Goal: Information Seeking & Learning: Learn about a topic

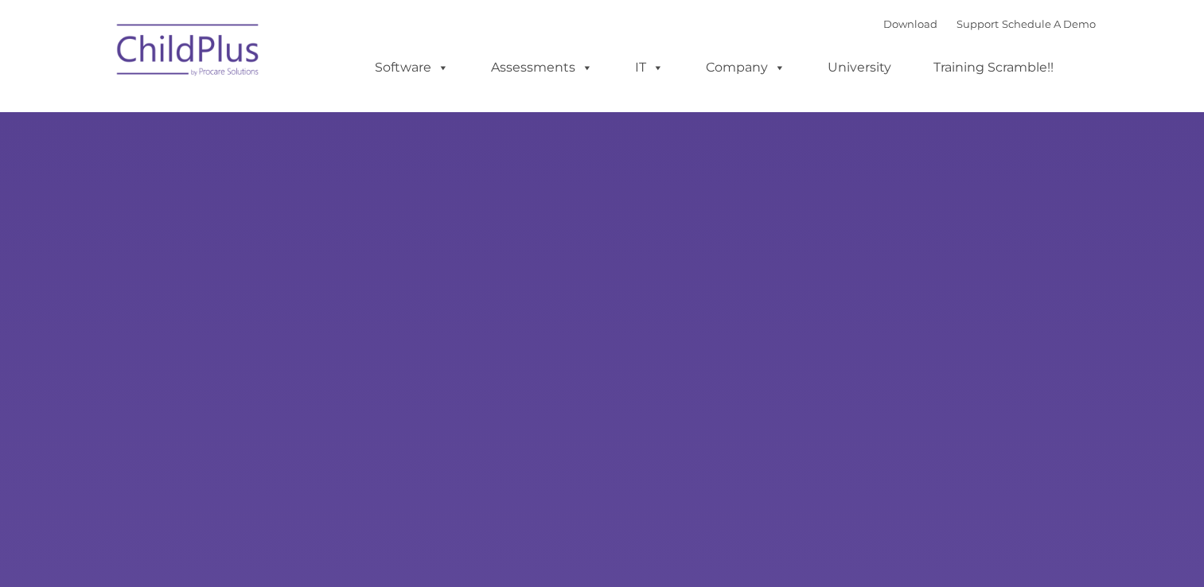
type input ""
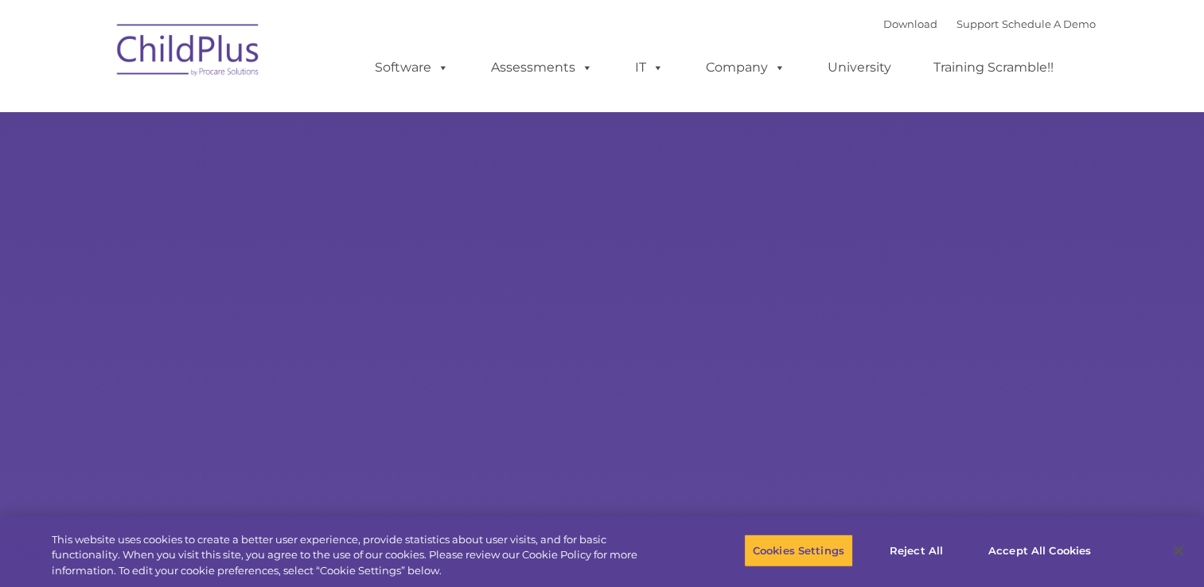
select select "MEDIUM"
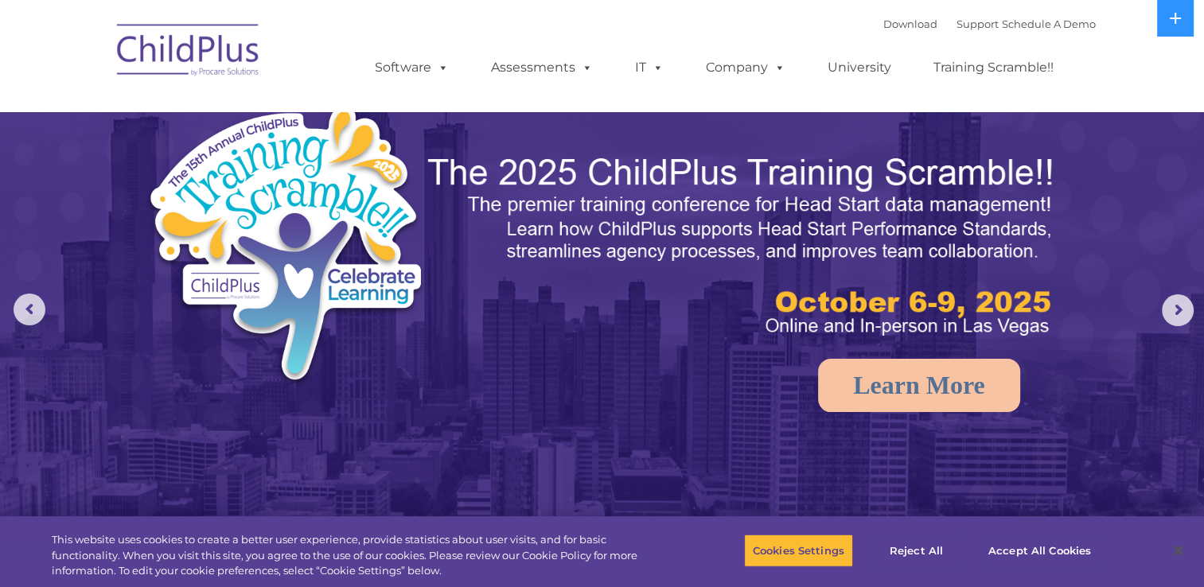
click at [502, 466] on img at bounding box center [602, 379] width 1204 height 758
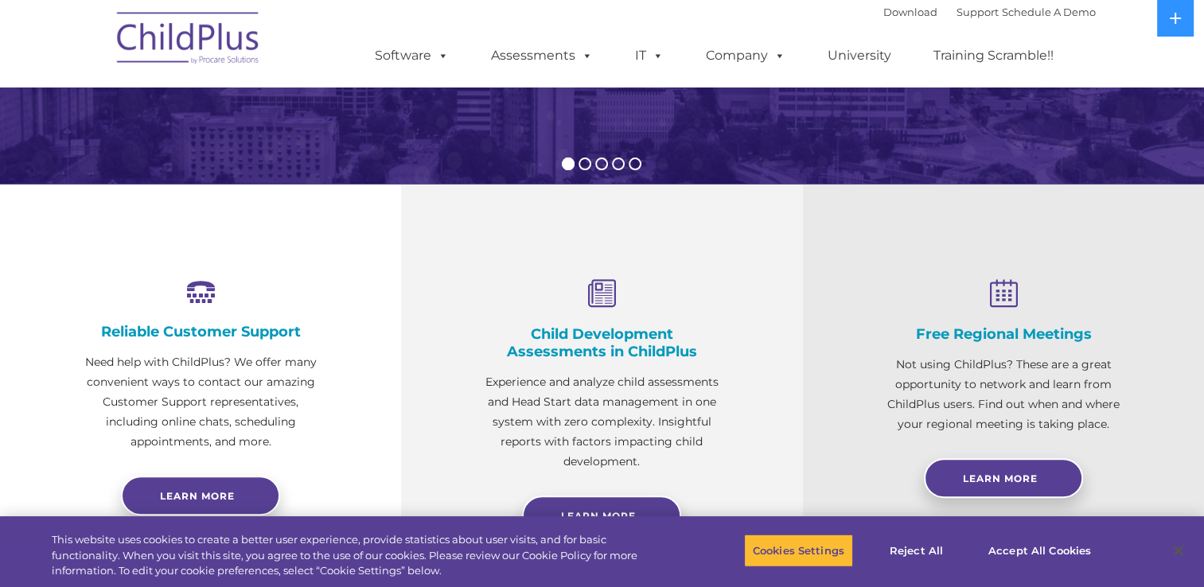
scroll to position [438, 0]
click at [800, 563] on button "Cookies Settings" at bounding box center [798, 550] width 109 height 33
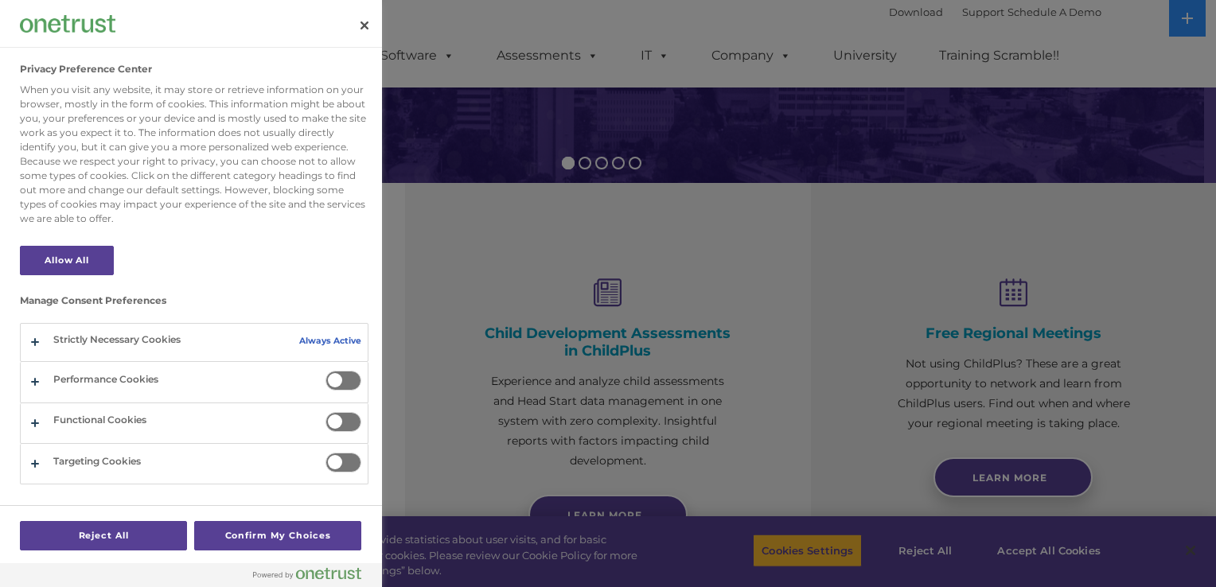
click at [788, 458] on div at bounding box center [608, 293] width 1216 height 587
click at [357, 30] on button "Close" at bounding box center [364, 25] width 35 height 35
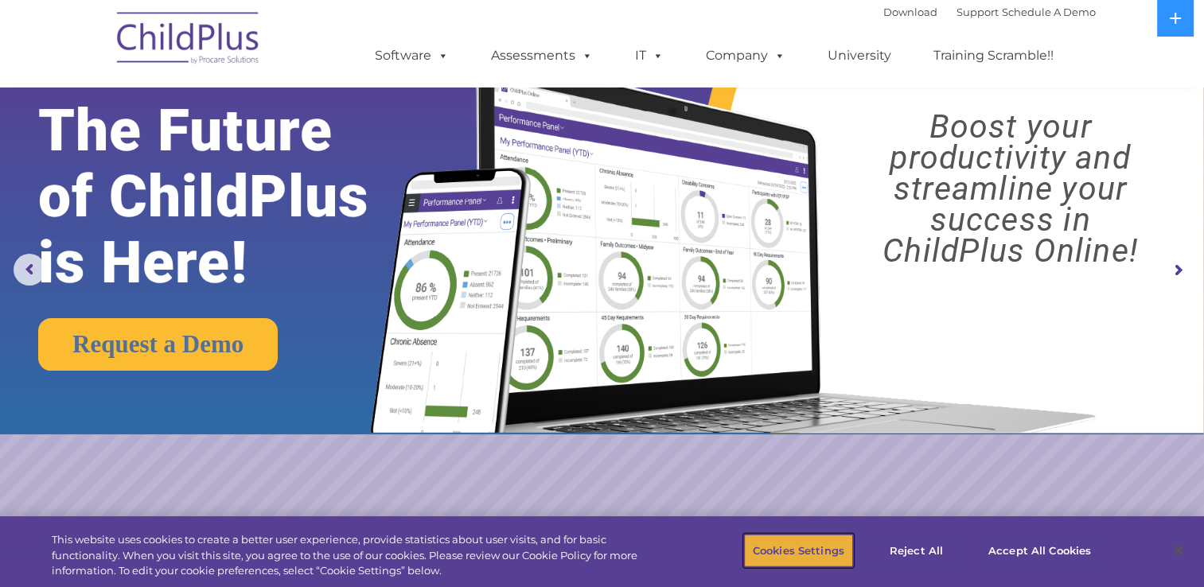
scroll to position [0, 0]
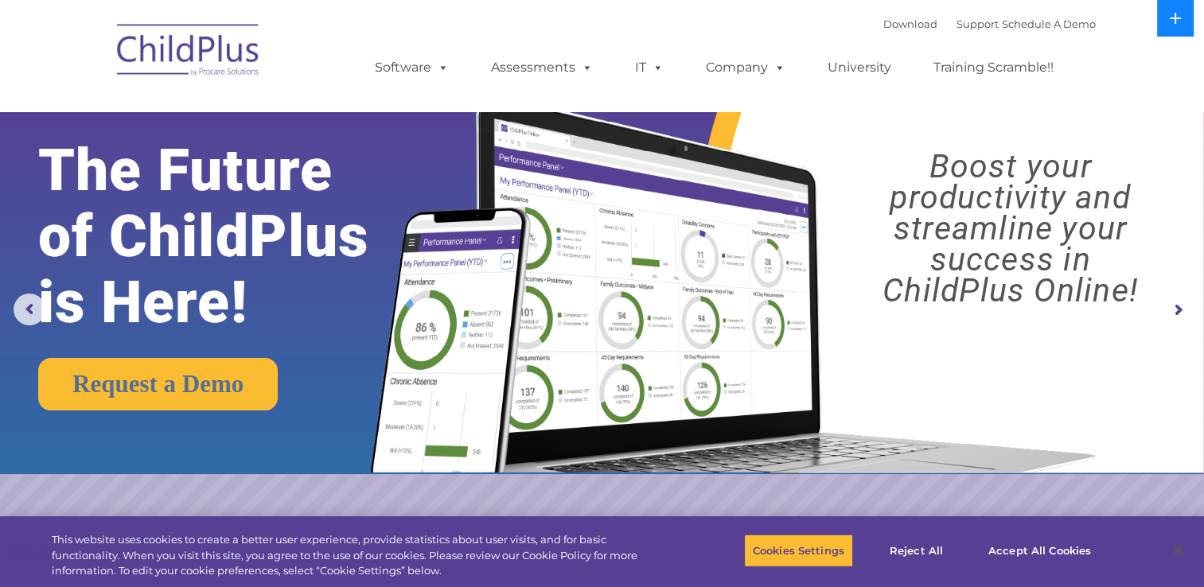
click at [1176, 19] on icon at bounding box center [1175, 18] width 11 height 11
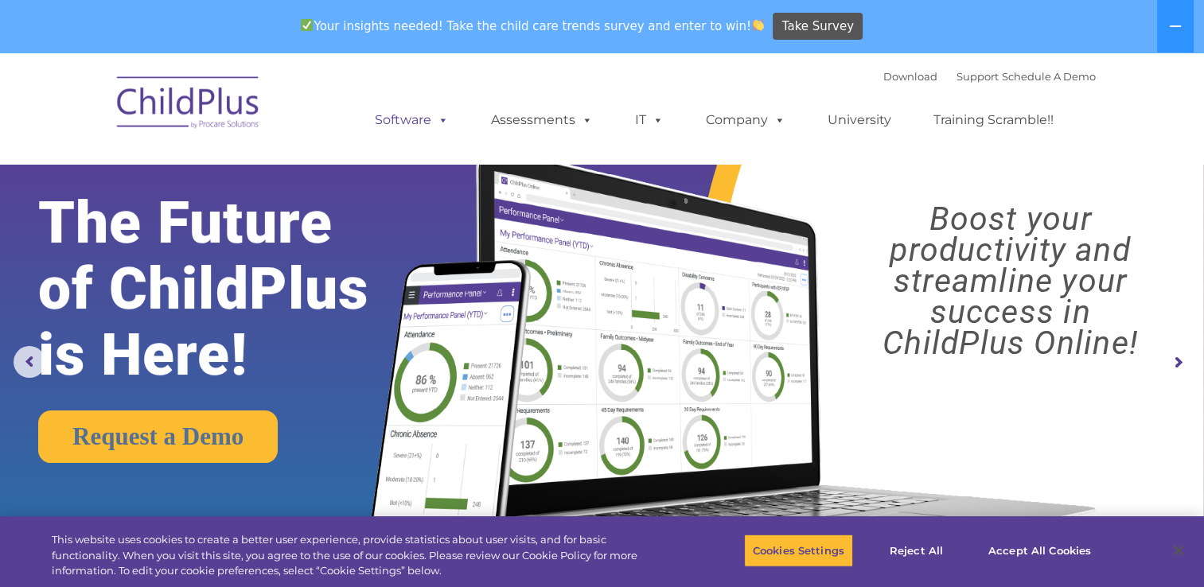
click at [397, 126] on link "Software" at bounding box center [412, 120] width 106 height 32
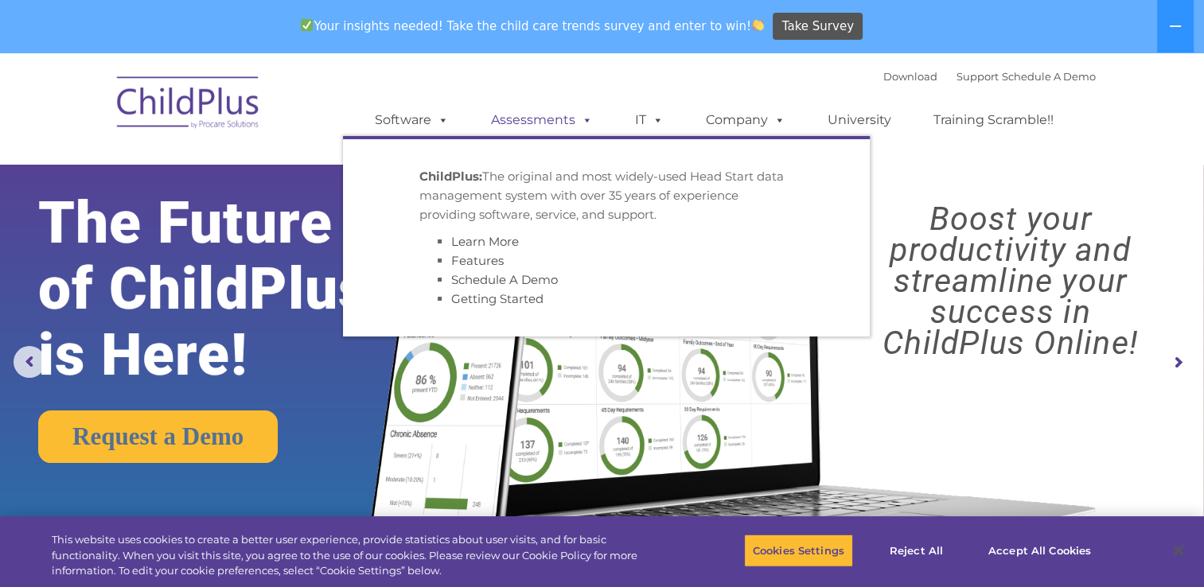
click at [575, 123] on span at bounding box center [584, 119] width 18 height 15
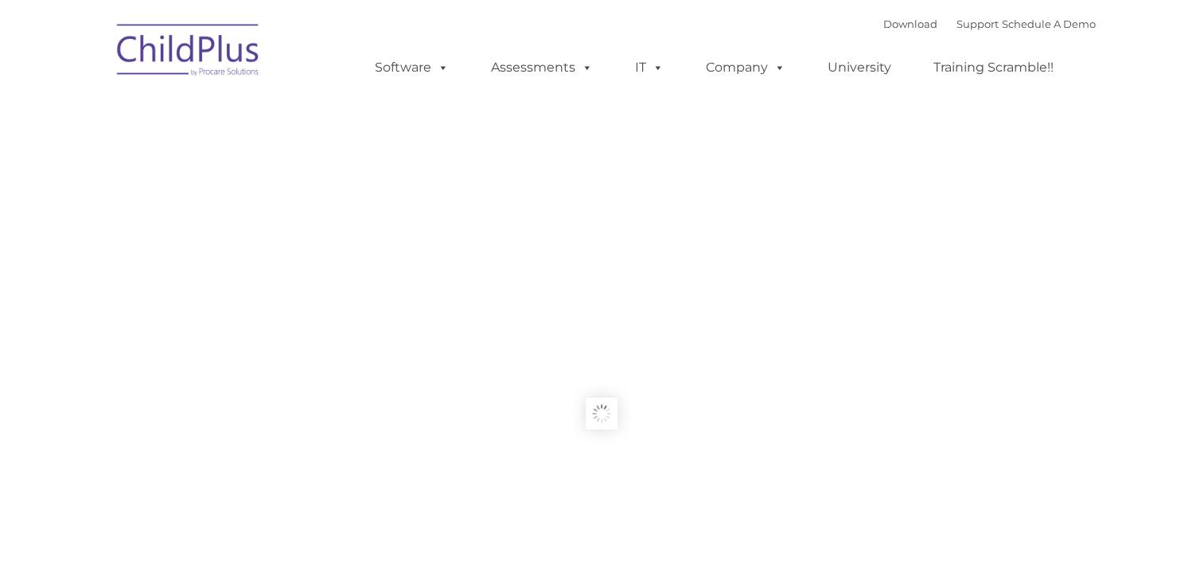
type input ""
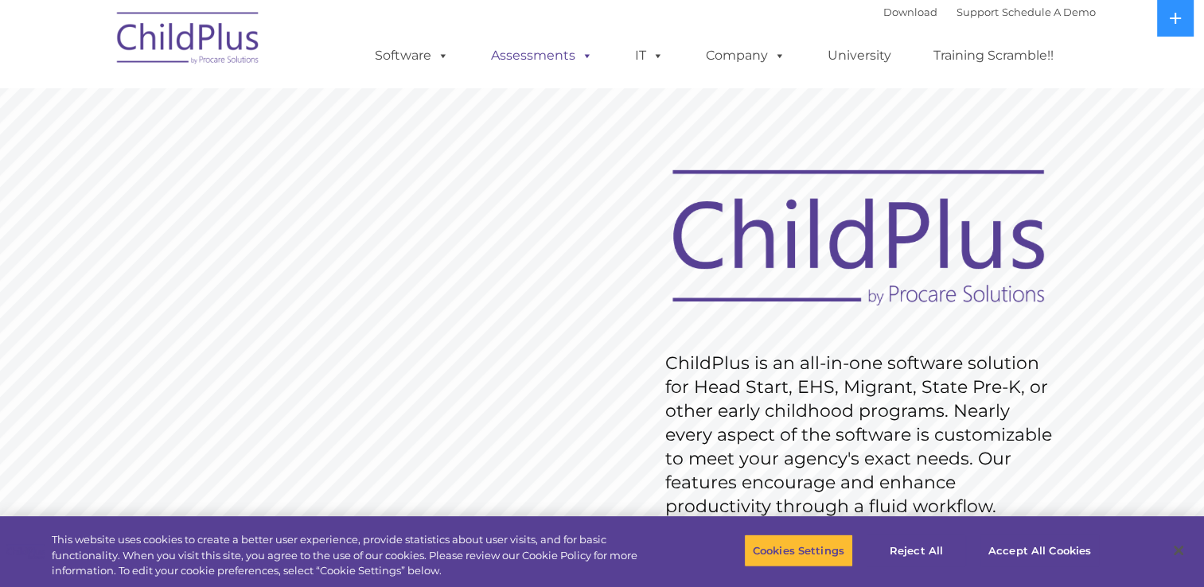
click at [563, 65] on link "Assessments" at bounding box center [542, 56] width 134 height 32
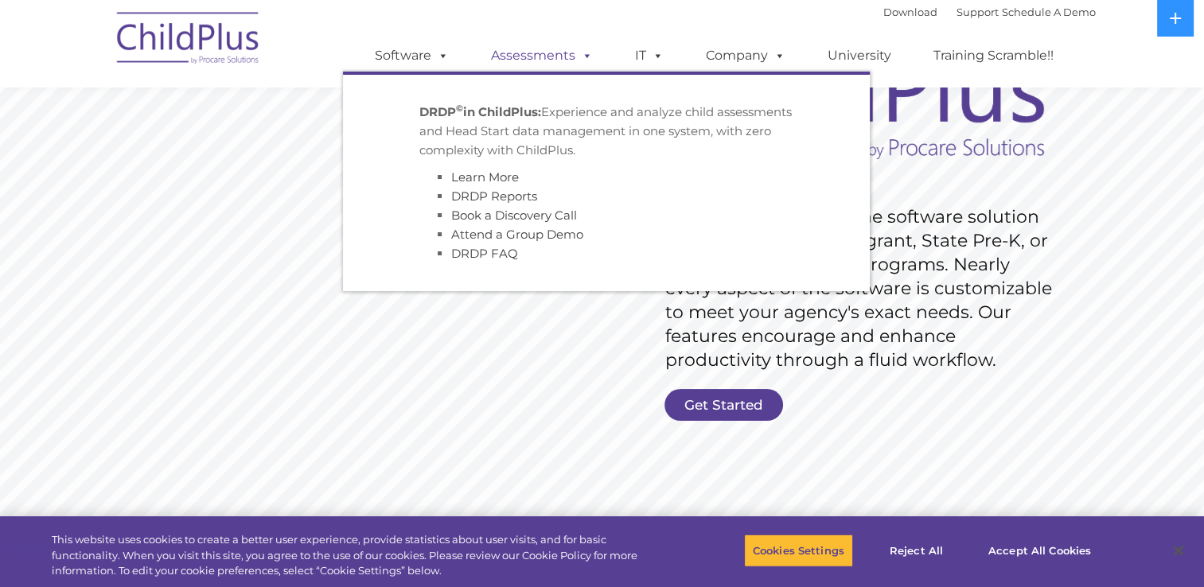
scroll to position [152, 0]
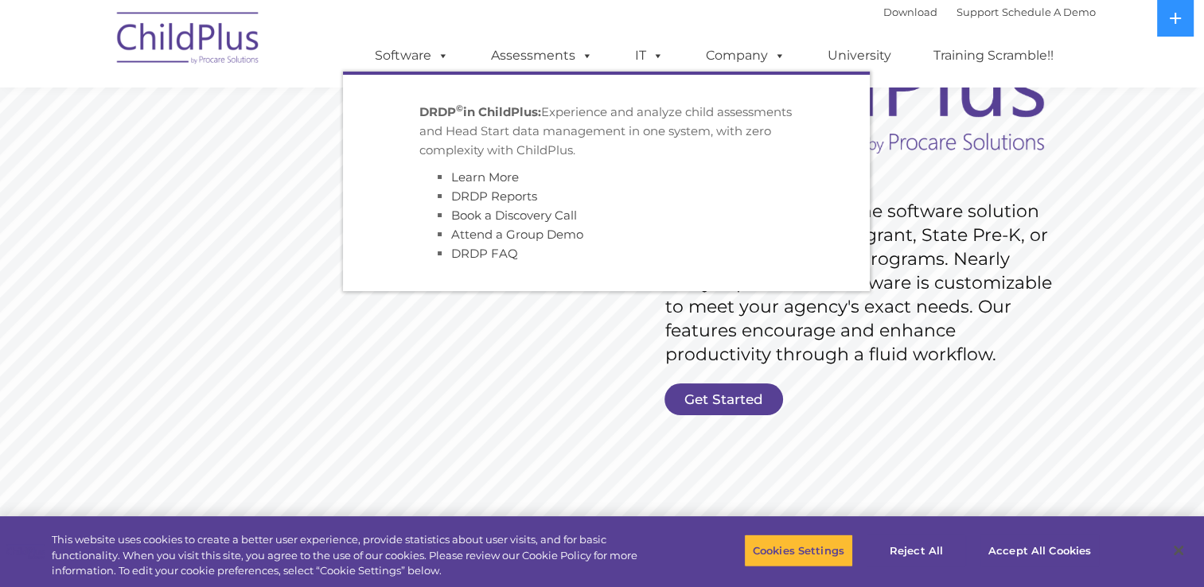
click at [756, 397] on link "Get Started" at bounding box center [724, 400] width 119 height 32
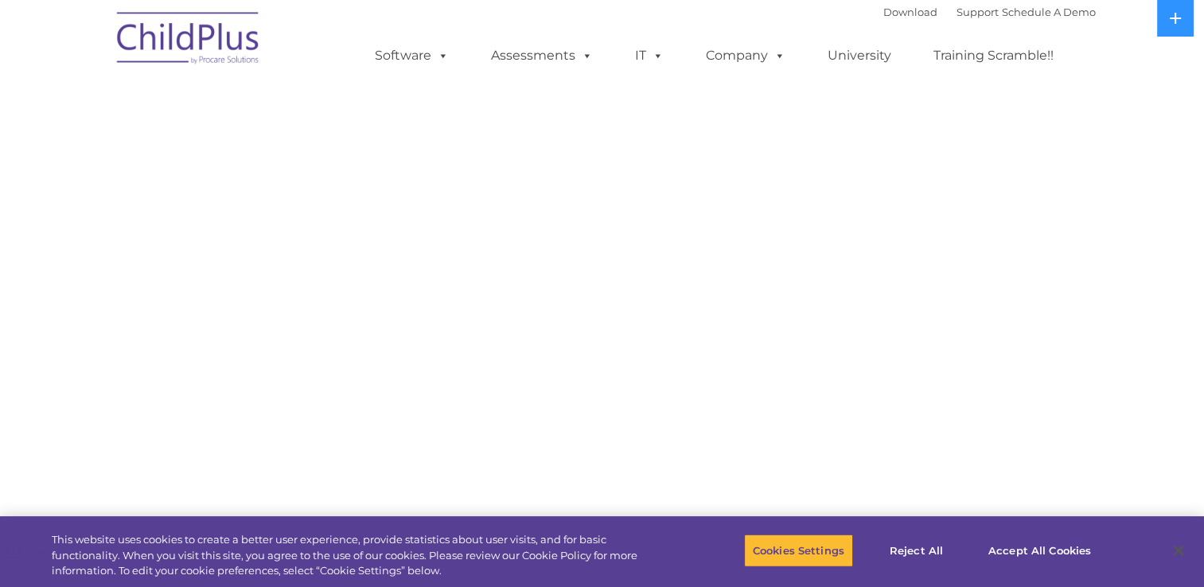
select select "MEDIUM"
